Goal: Check status: Check status

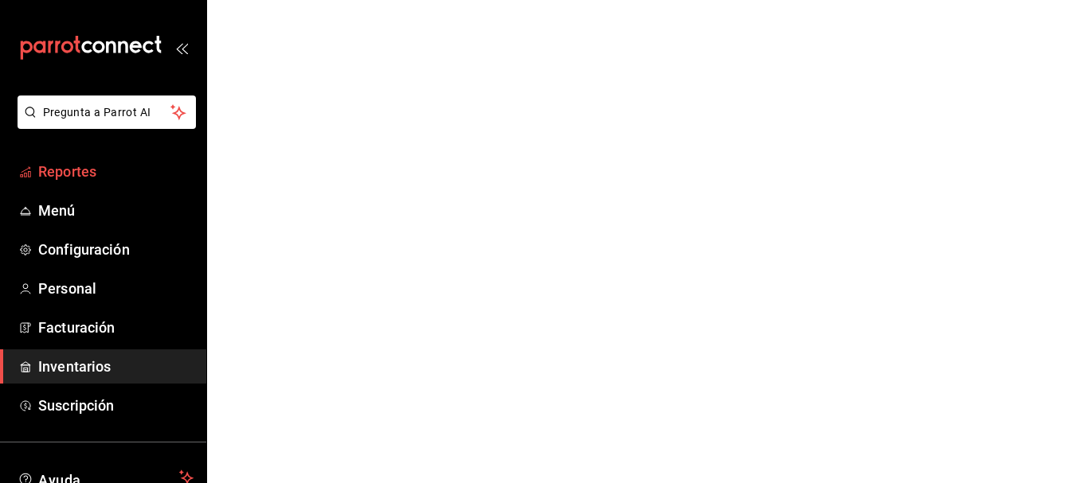
click at [68, 170] on span "Reportes" at bounding box center [115, 172] width 155 height 22
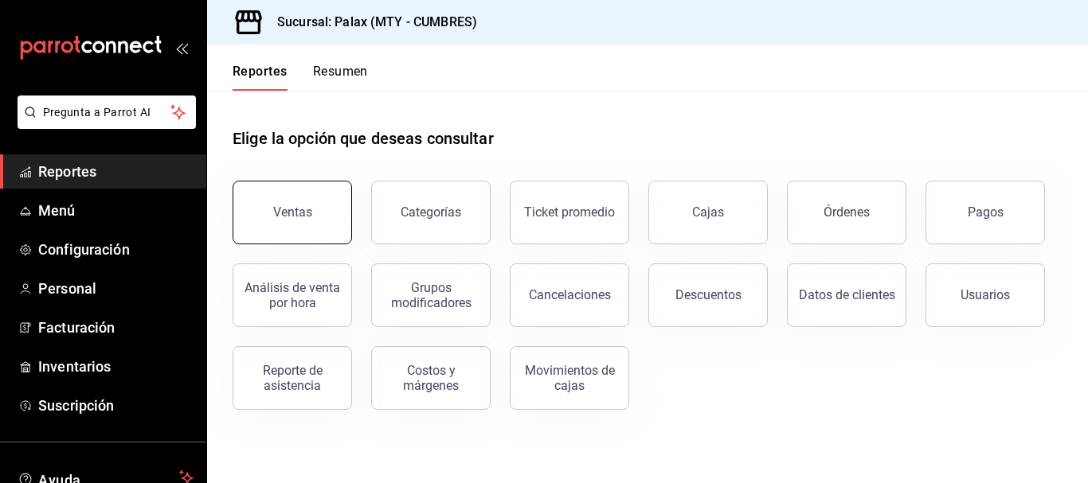
click at [271, 224] on button "Ventas" at bounding box center [292, 213] width 119 height 64
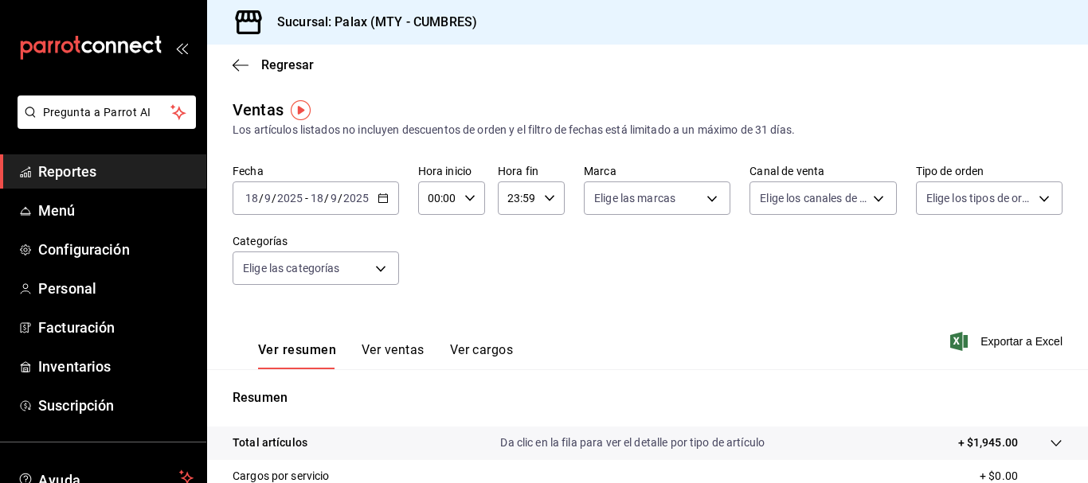
click at [379, 202] on \(Stroke\) "button" at bounding box center [383, 198] width 10 height 9
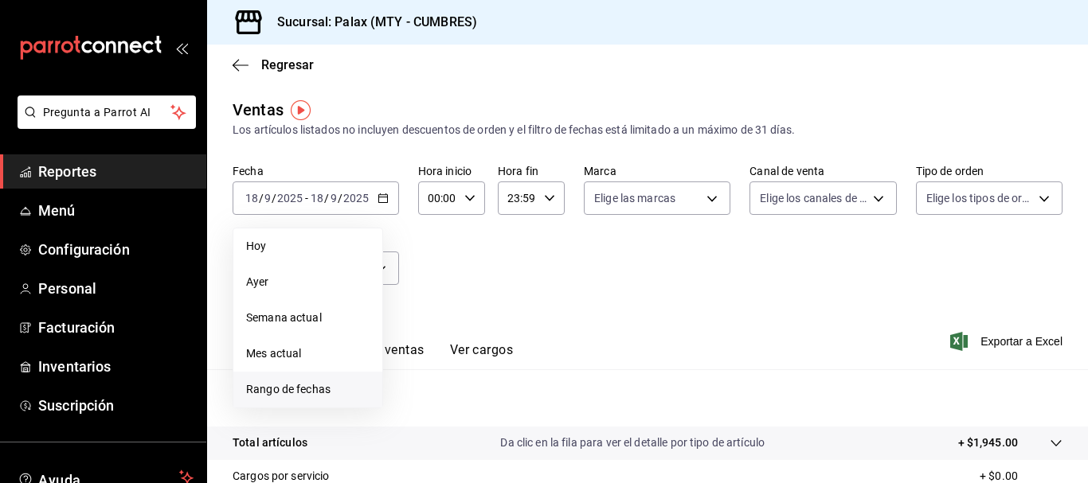
click at [286, 391] on span "Rango de fechas" at bounding box center [307, 389] width 123 height 17
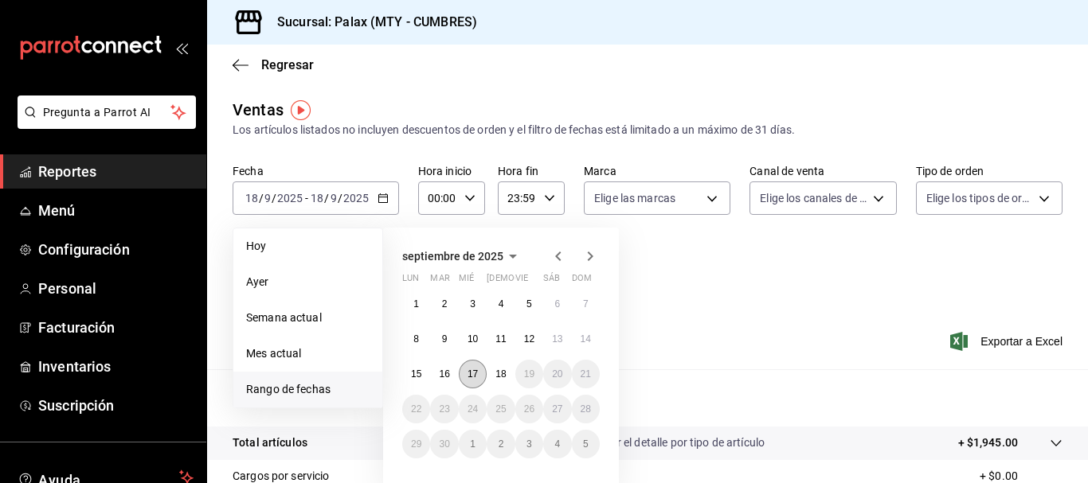
click at [471, 376] on abbr "17" at bounding box center [472, 374] width 10 height 11
click at [502, 373] on abbr "18" at bounding box center [500, 374] width 10 height 11
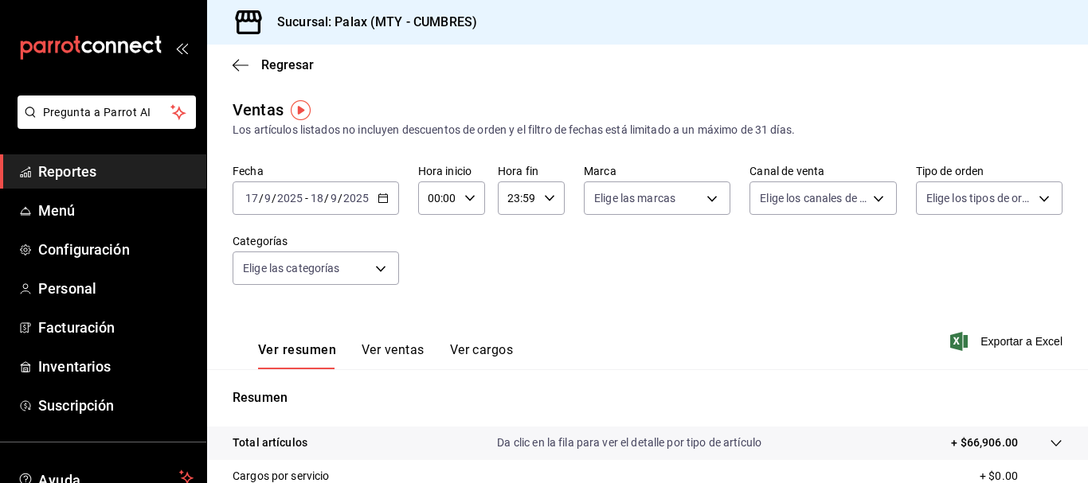
click at [467, 200] on \(Stroke\) "button" at bounding box center [470, 198] width 10 height 6
click at [426, 327] on button "23" at bounding box center [433, 328] width 26 height 32
type input "23:00"
click at [543, 200] on div at bounding box center [544, 241] width 1088 height 483
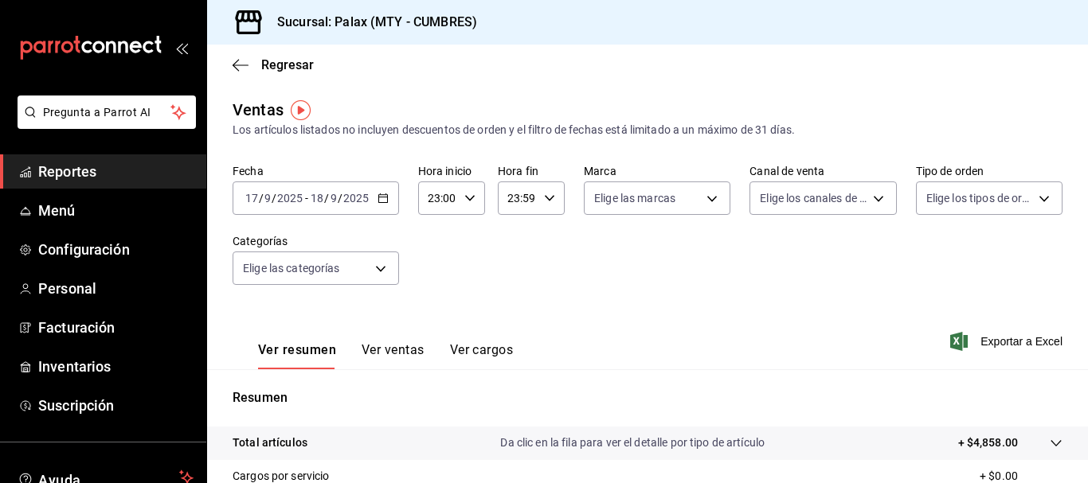
click at [546, 200] on \(Stroke\) "button" at bounding box center [550, 198] width 10 height 6
click at [509, 268] on span "07" at bounding box center [511, 267] width 7 height 13
click at [546, 240] on span "00" at bounding box center [544, 239] width 7 height 13
type input "07:00"
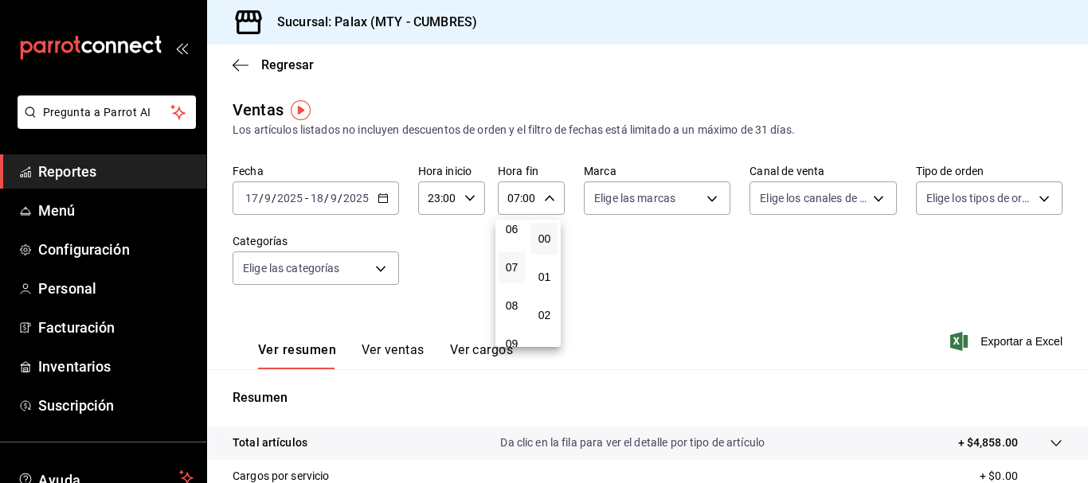
click at [393, 352] on div at bounding box center [544, 241] width 1088 height 483
click at [373, 347] on button "Ver ventas" at bounding box center [393, 355] width 63 height 27
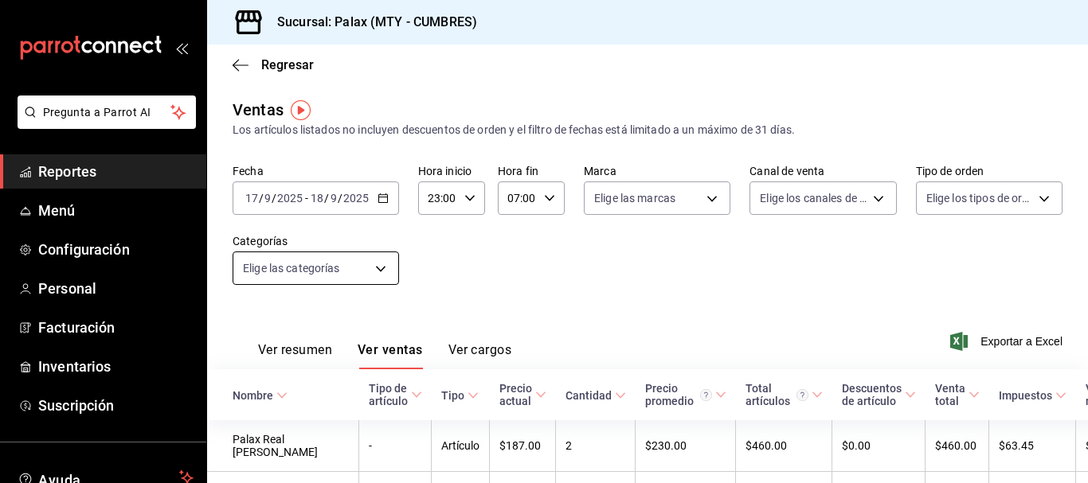
click at [378, 269] on body "Pregunta a Parrot AI Reportes Menú Configuración Personal Facturación Inventari…" at bounding box center [544, 241] width 1088 height 483
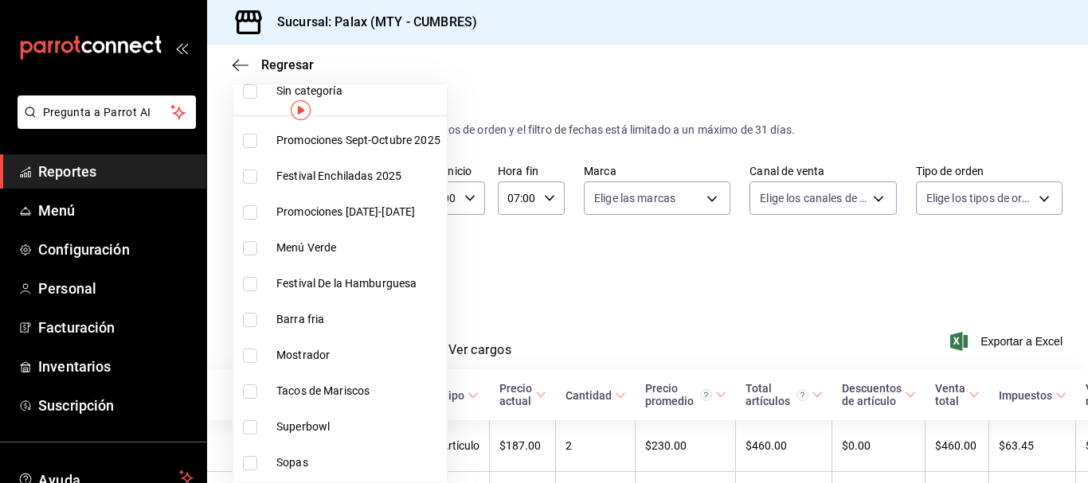
scroll to position [80, 0]
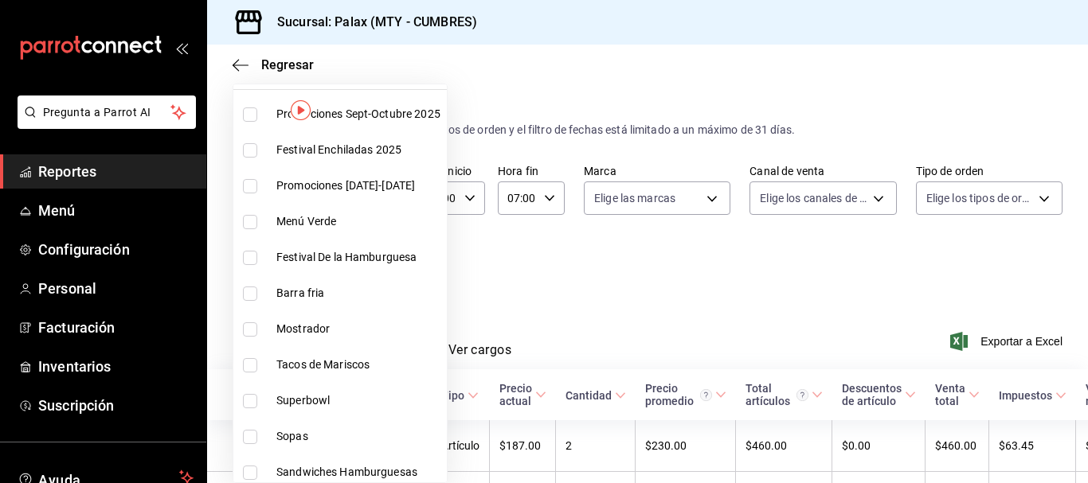
click at [251, 330] on input "checkbox" at bounding box center [250, 330] width 14 height 14
checkbox input "true"
type input "f2dae4ce-bbab-4ca5-92d1-59dc07dbf672"
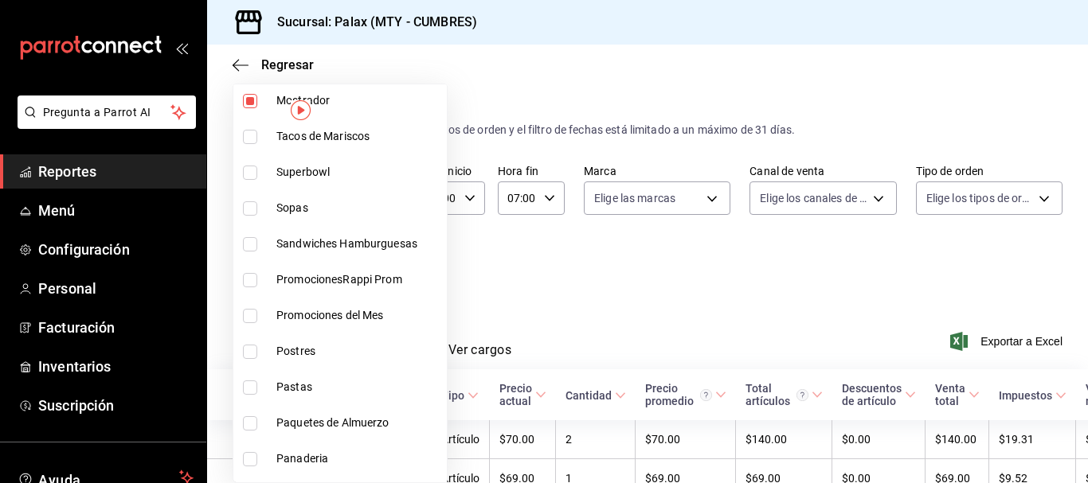
scroll to position [398, 0]
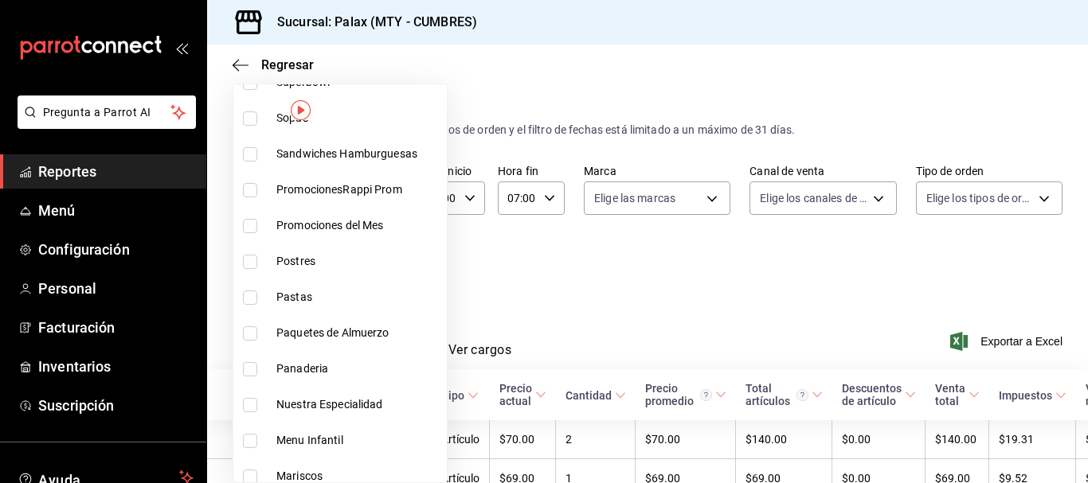
click at [251, 370] on input "checkbox" at bounding box center [250, 369] width 14 height 14
checkbox input "true"
type input "f2dae4ce-bbab-4ca5-92d1-59dc07dbf672,c1857e69-1263-4738-8070-fa69687f0395"
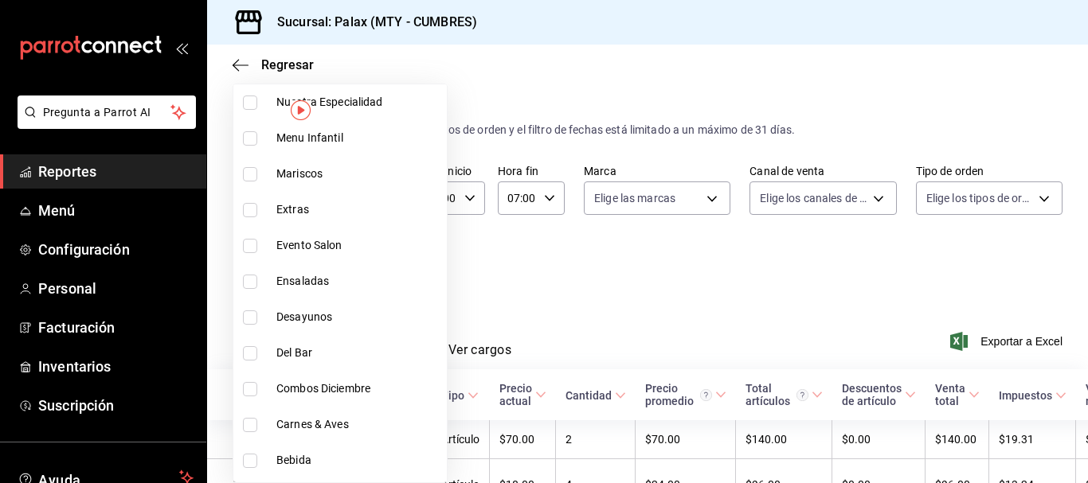
scroll to position [717, 0]
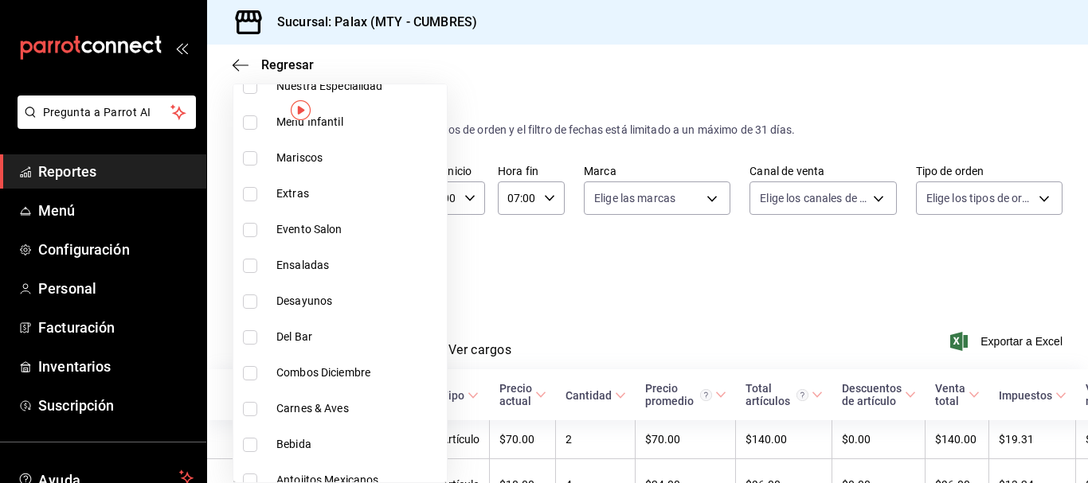
click at [250, 338] on input "checkbox" at bounding box center [250, 337] width 14 height 14
checkbox input "true"
type input "f2dae4ce-bbab-4ca5-92d1-59dc07dbf672,c1857e69-1263-4738-8070-fa69687f0395,5041f…"
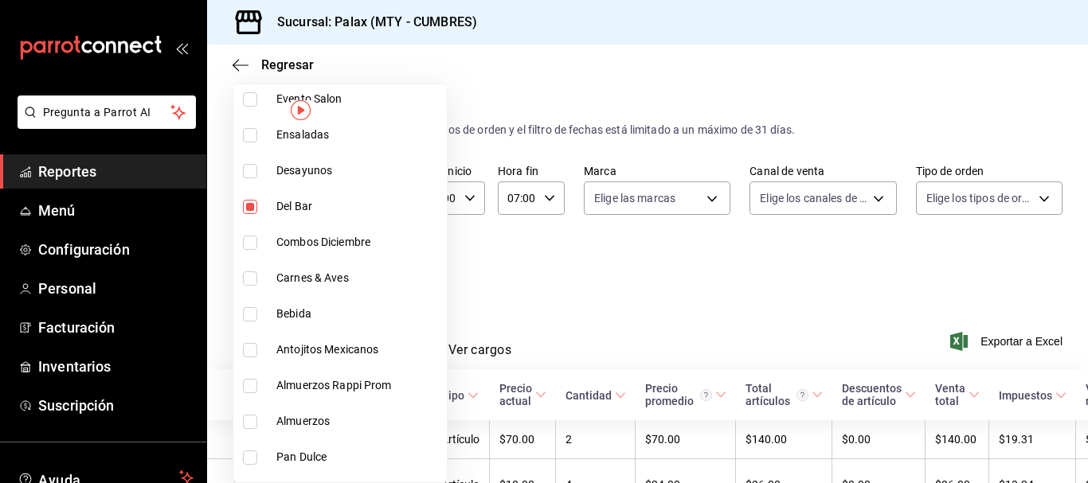
scroll to position [876, 0]
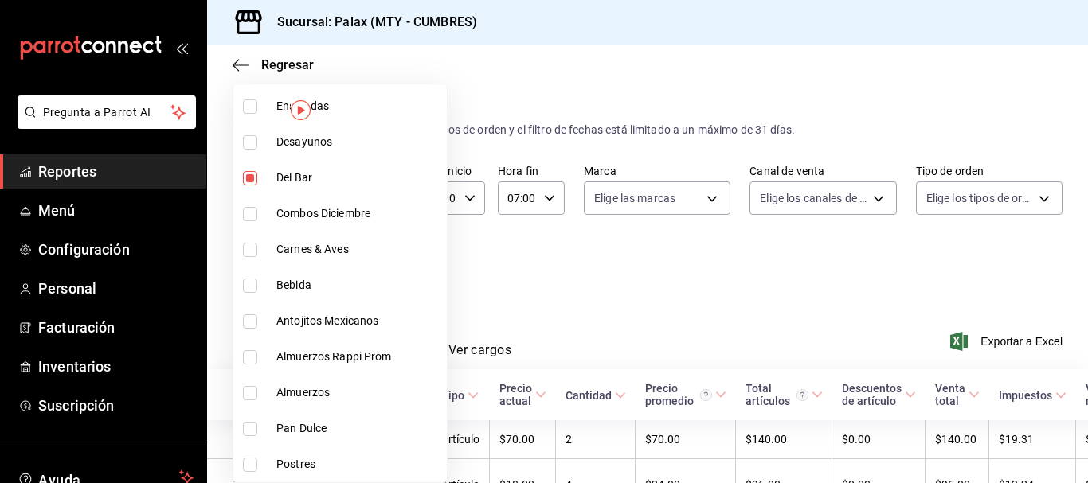
click at [249, 285] on input "checkbox" at bounding box center [250, 286] width 14 height 14
checkbox input "true"
type input "f2dae4ce-bbab-4ca5-92d1-59dc07dbf672,c1857e69-1263-4738-8070-fa69687f0395,5041f…"
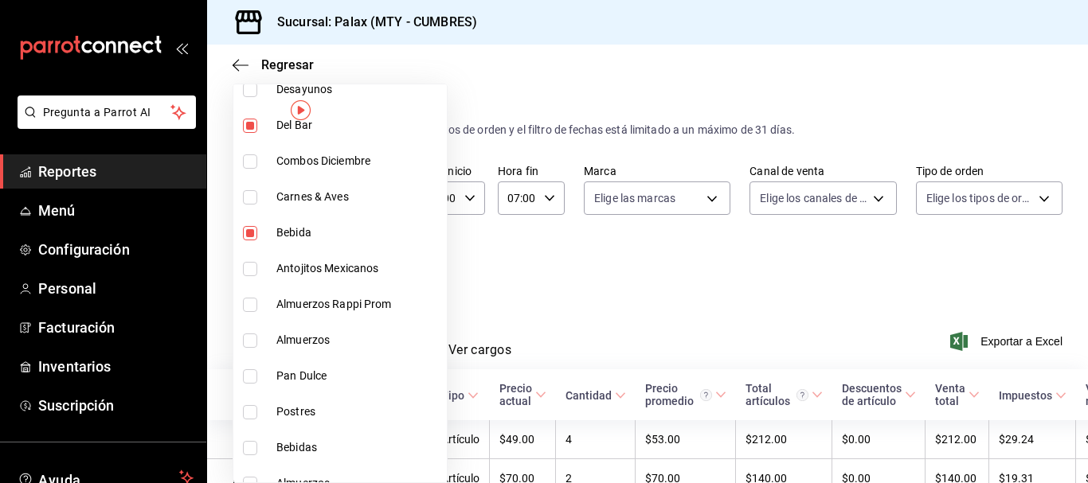
scroll to position [956, 0]
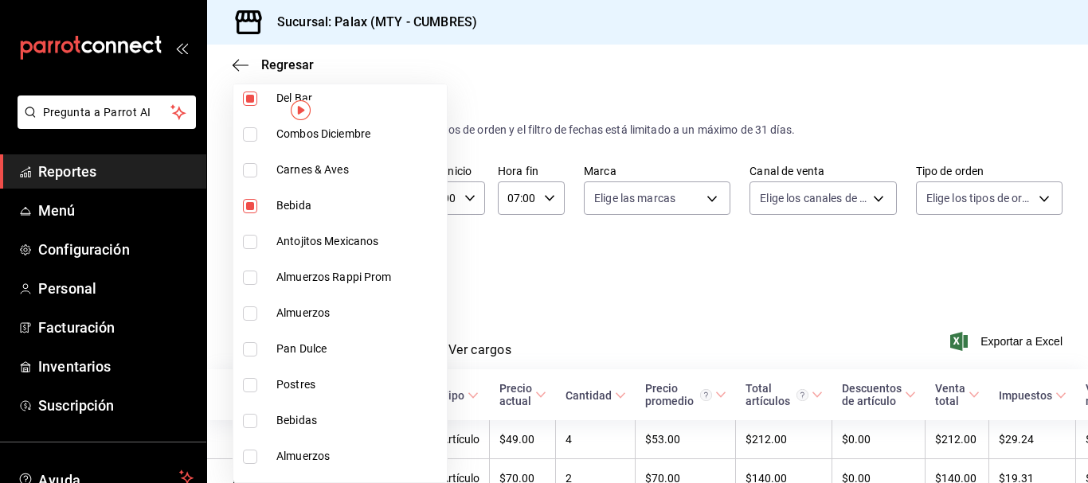
click at [251, 348] on input "checkbox" at bounding box center [250, 349] width 14 height 14
checkbox input "true"
type input "f2dae4ce-bbab-4ca5-92d1-59dc07dbf672,c1857e69-1263-4738-8070-fa69687f0395,5041f…"
click at [253, 424] on input "checkbox" at bounding box center [250, 421] width 14 height 14
checkbox input "true"
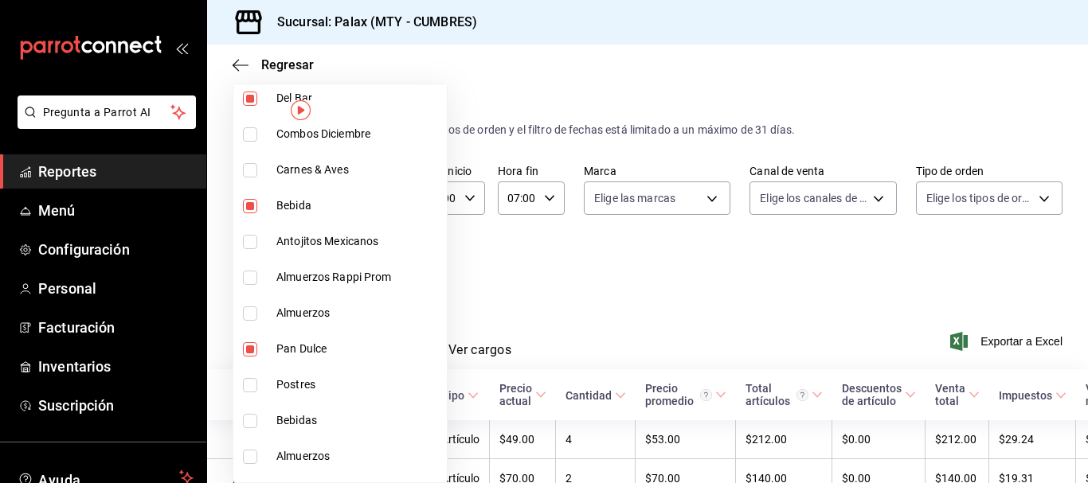
type input "f2dae4ce-bbab-4ca5-92d1-59dc07dbf672,c1857e69-1263-4738-8070-fa69687f0395,5041f…"
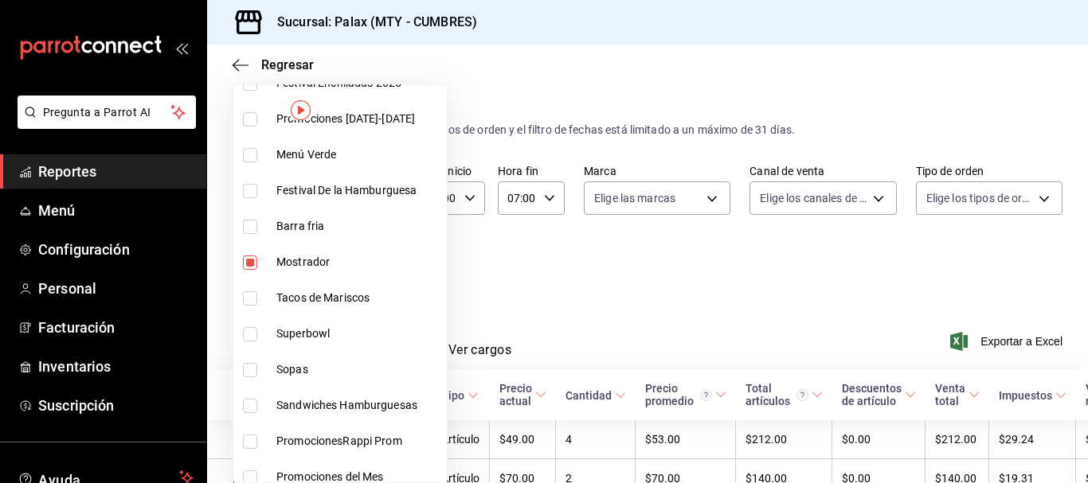
scroll to position [159, 0]
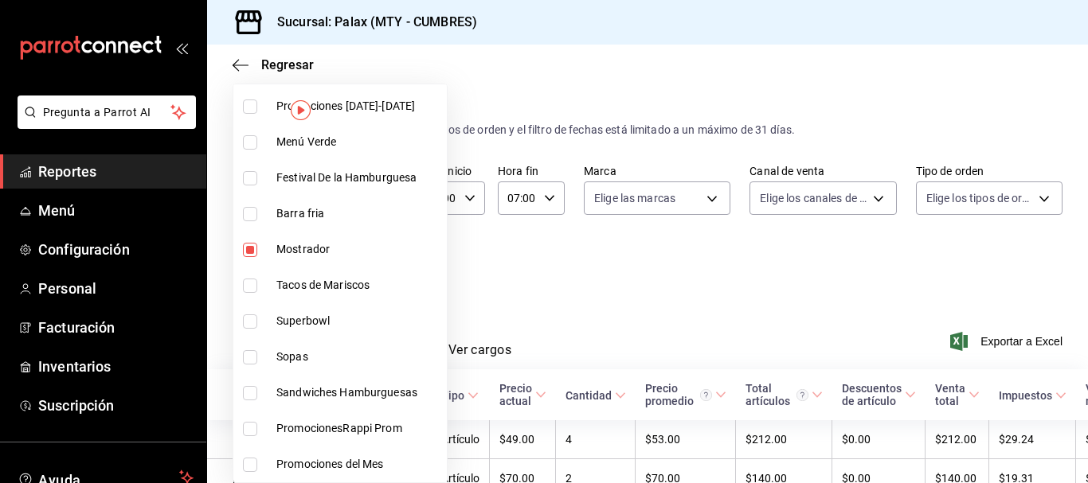
click at [545, 280] on div at bounding box center [544, 241] width 1088 height 483
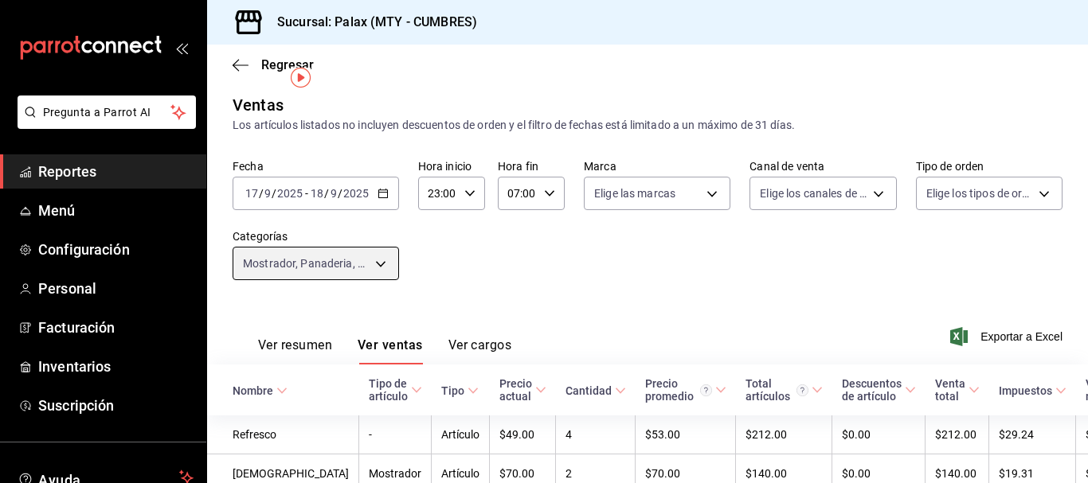
scroll to position [0, 0]
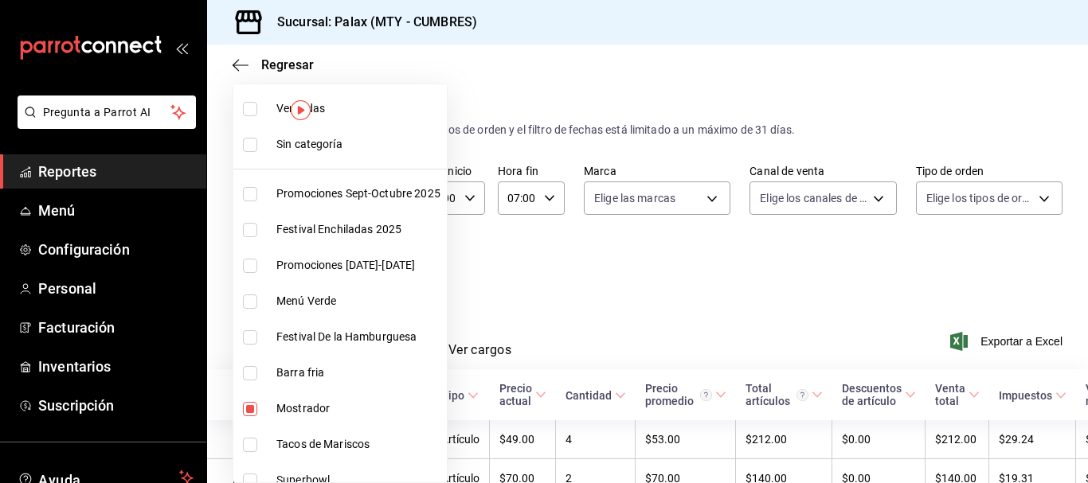
click at [379, 266] on body "Pregunta a Parrot AI Reportes Menú Configuración Personal Facturación Inventari…" at bounding box center [544, 241] width 1088 height 483
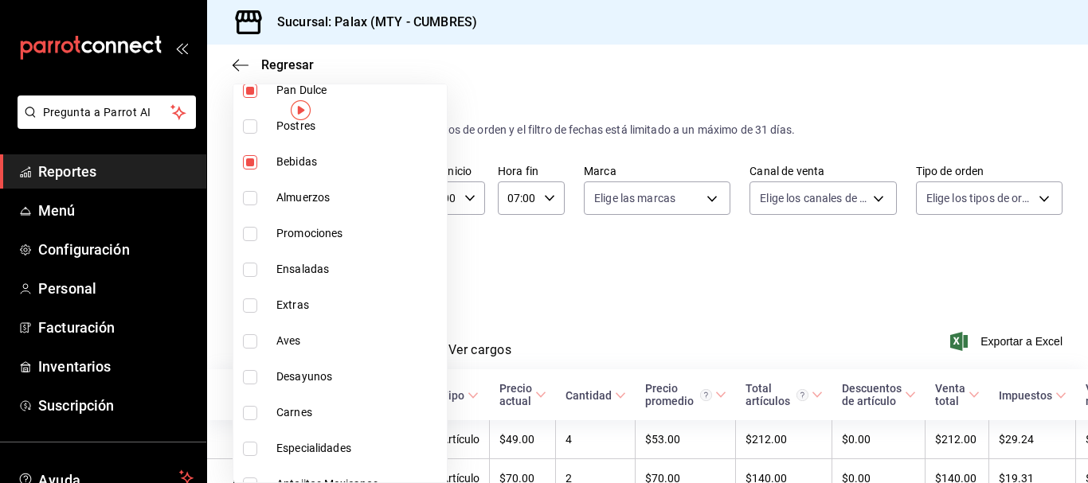
scroll to position [1234, 0]
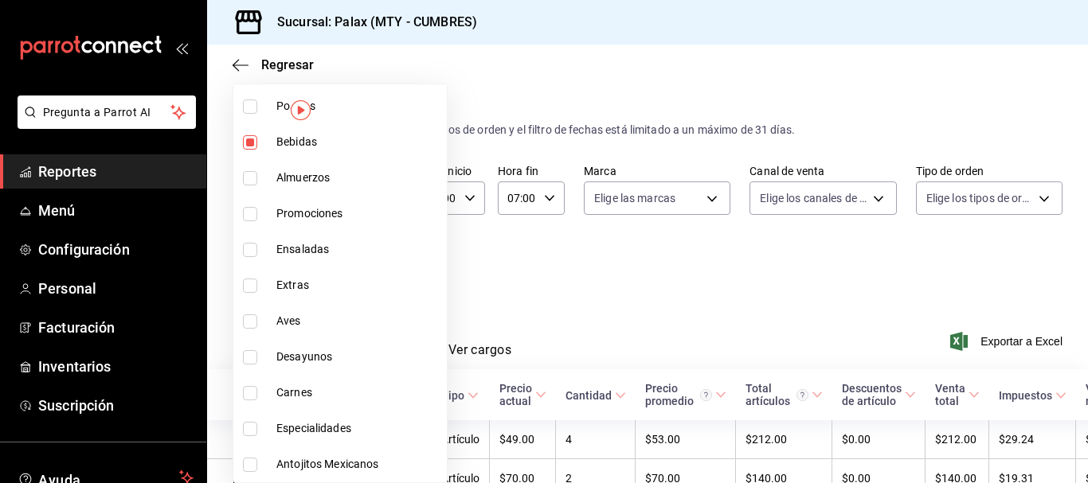
click at [495, 258] on div at bounding box center [544, 241] width 1088 height 483
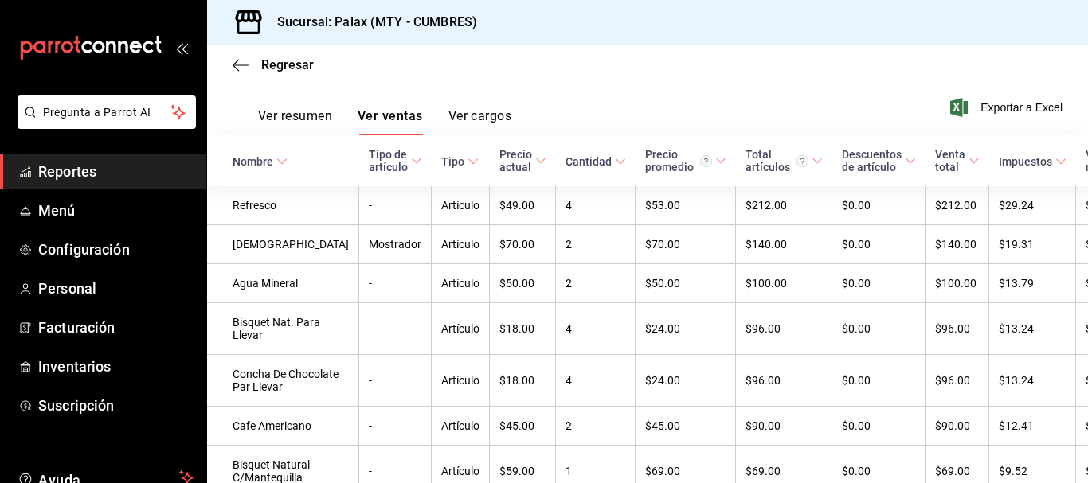
scroll to position [154, 0]
